Goal: Task Accomplishment & Management: Use online tool/utility

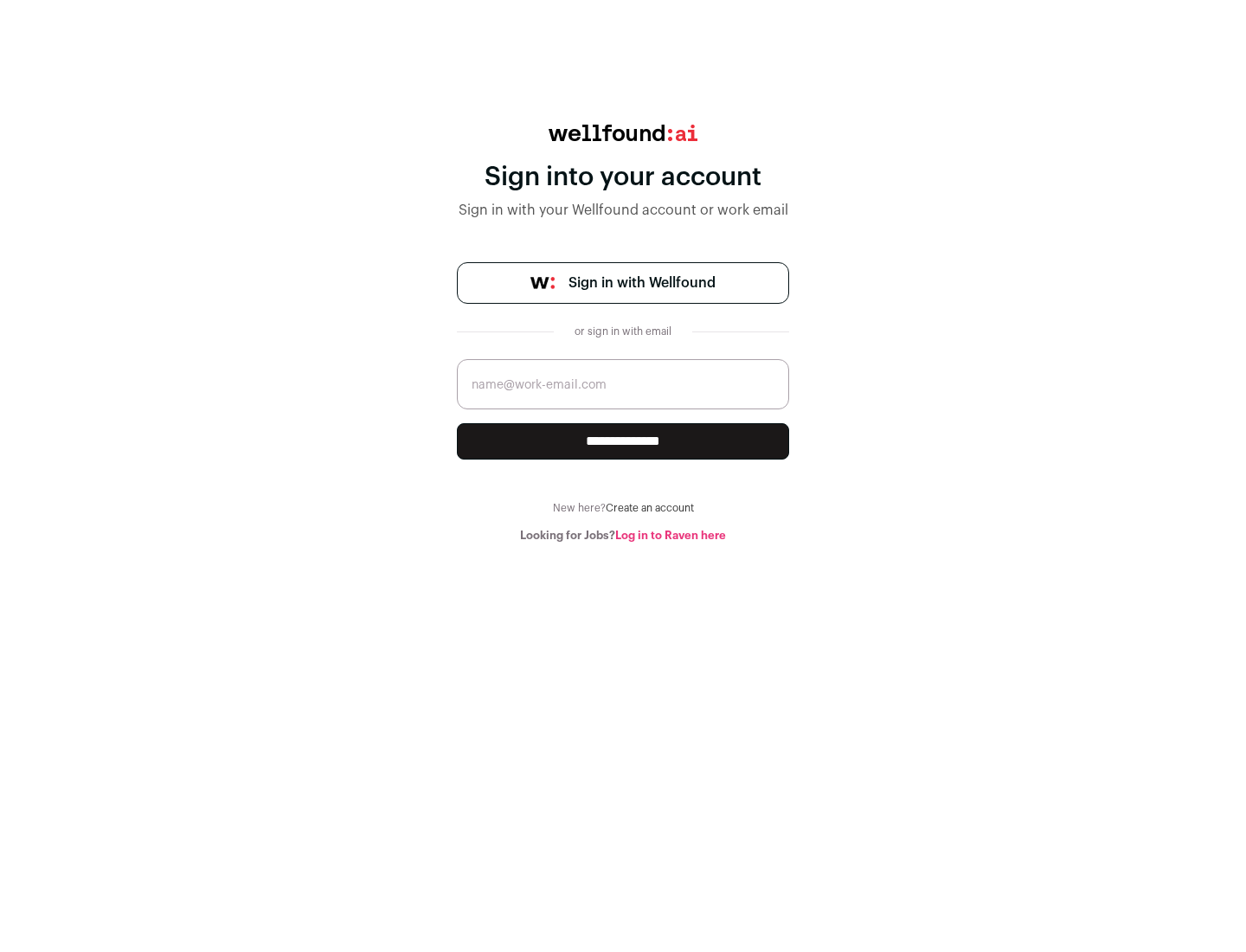
click at [642, 283] on span "Sign in with Wellfound" at bounding box center [643, 283] width 147 height 21
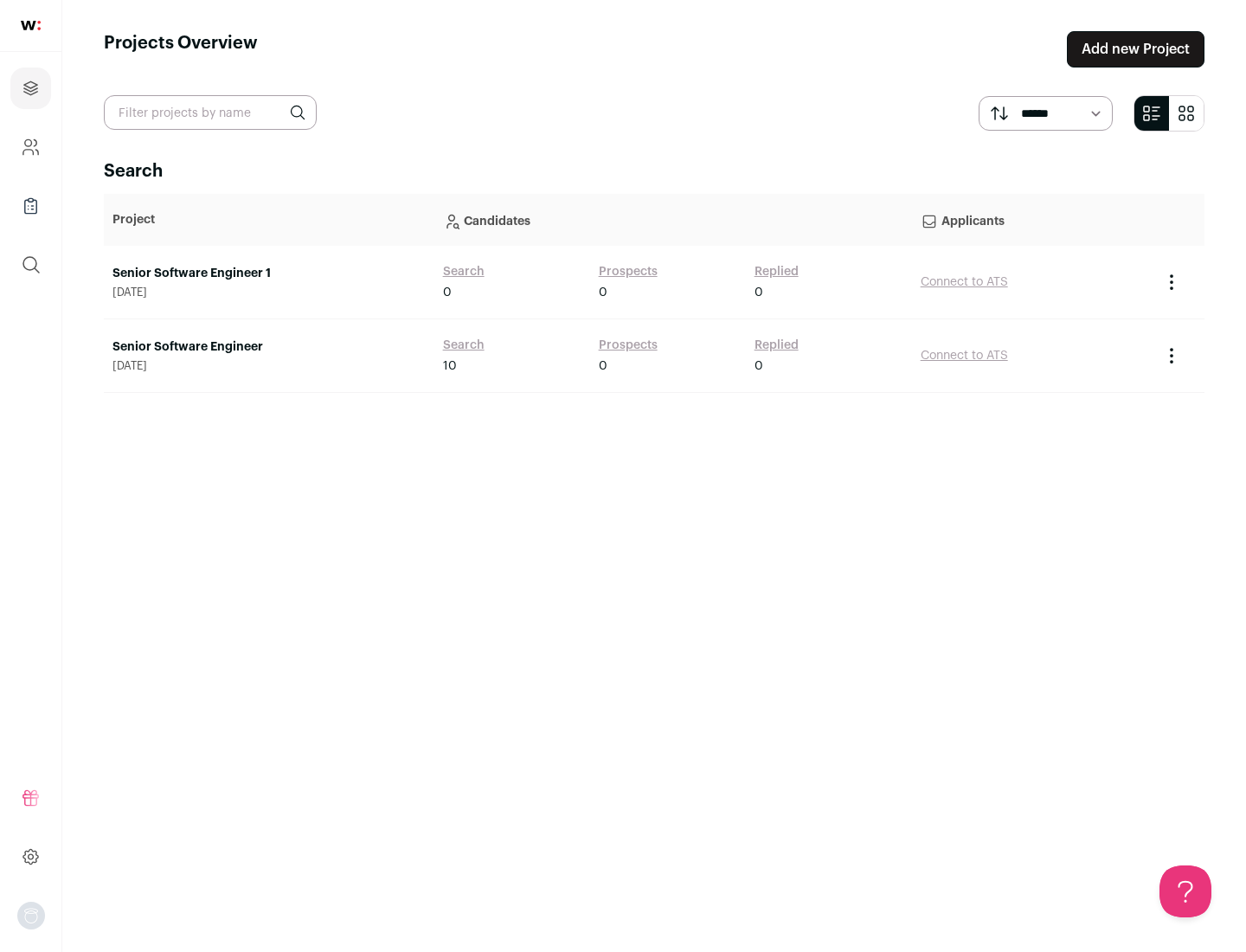
click at [268, 347] on link "Senior Software Engineer" at bounding box center [269, 347] width 313 height 17
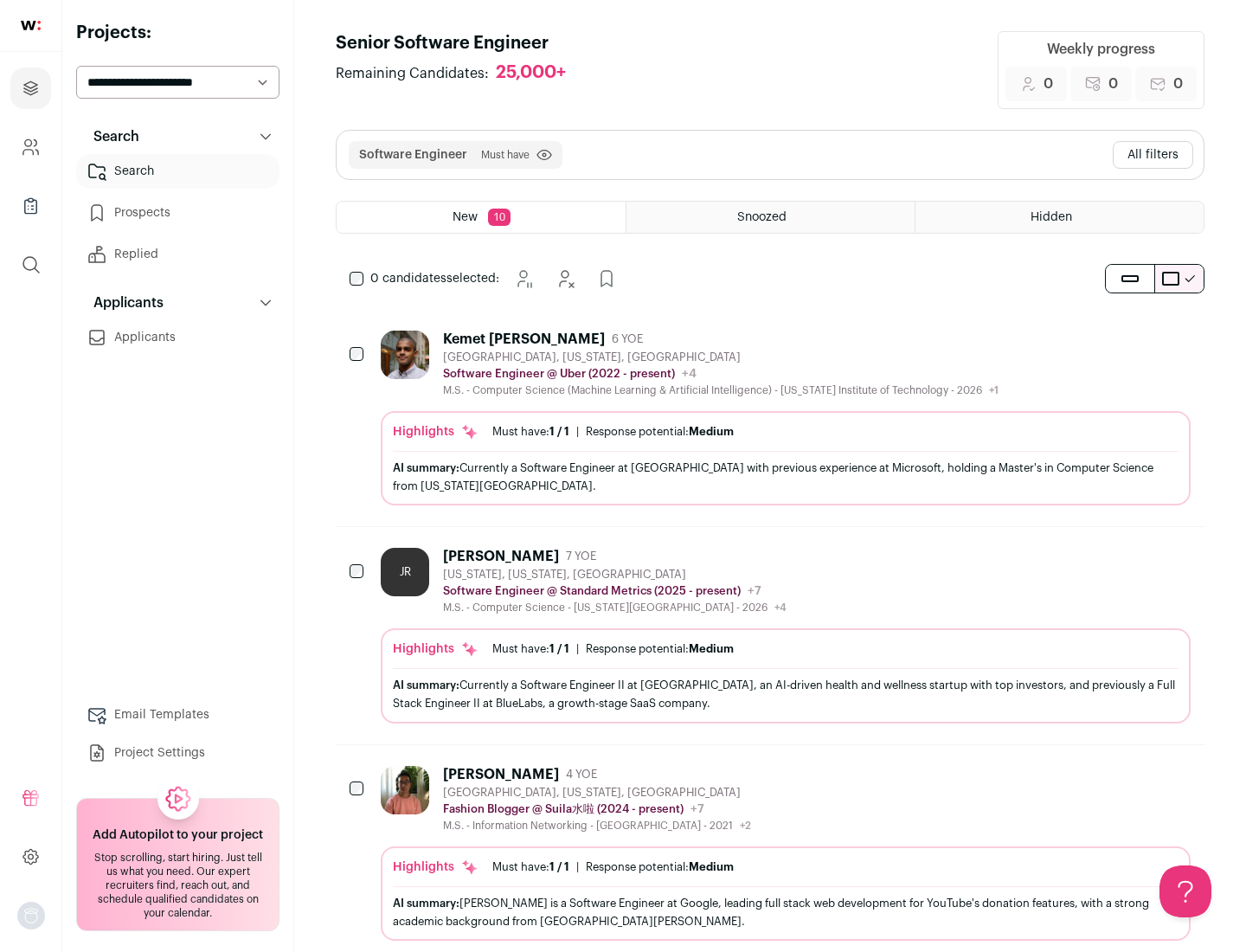
click at [770, 418] on div "Highlights Must have: 1 / 1 How many must haves have been fulfilled? | Response…" at bounding box center [786, 458] width 810 height 95
